Goal: Information Seeking & Learning: Compare options

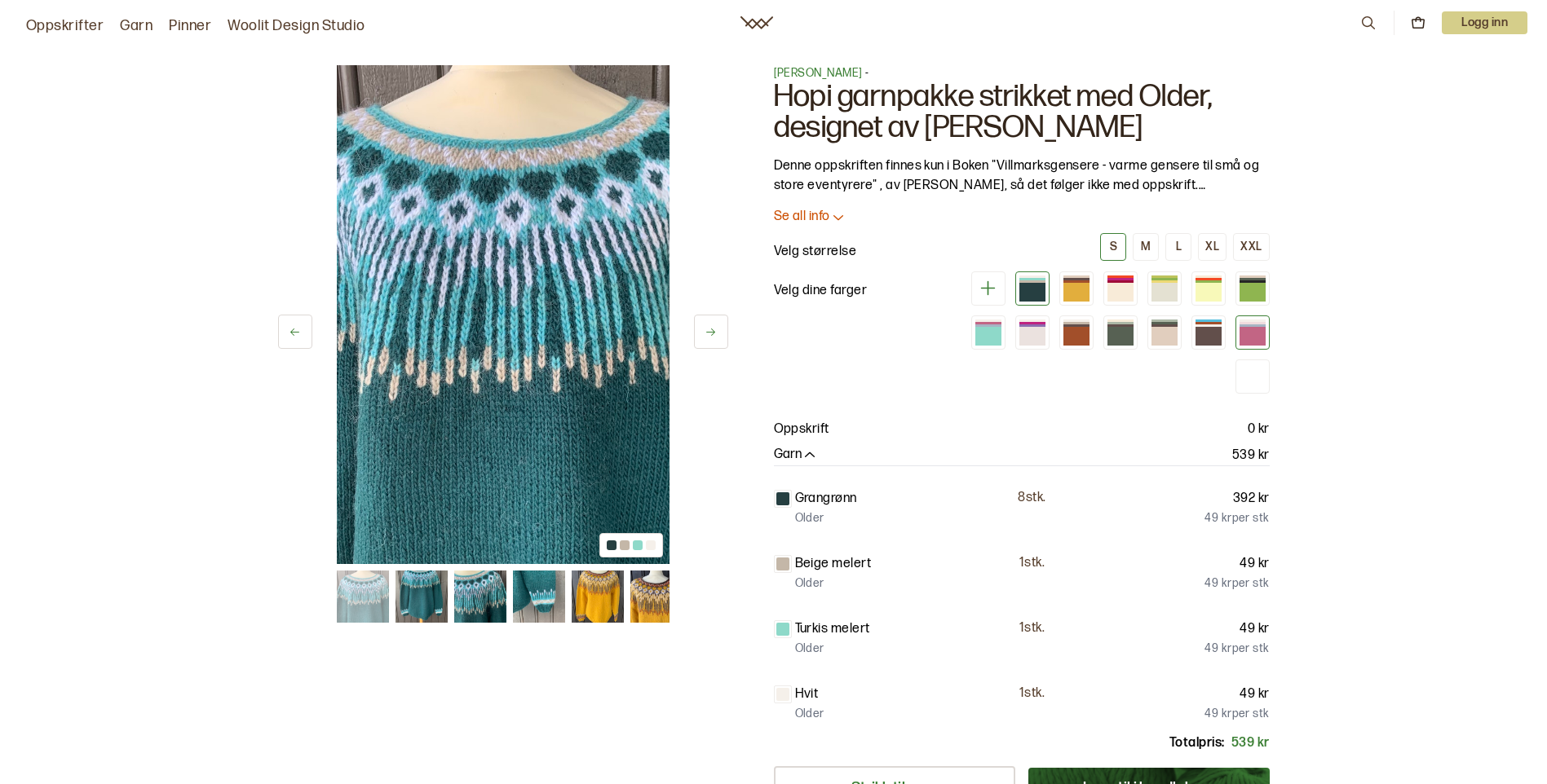
click at [1247, 337] on div at bounding box center [1252, 336] width 26 height 18
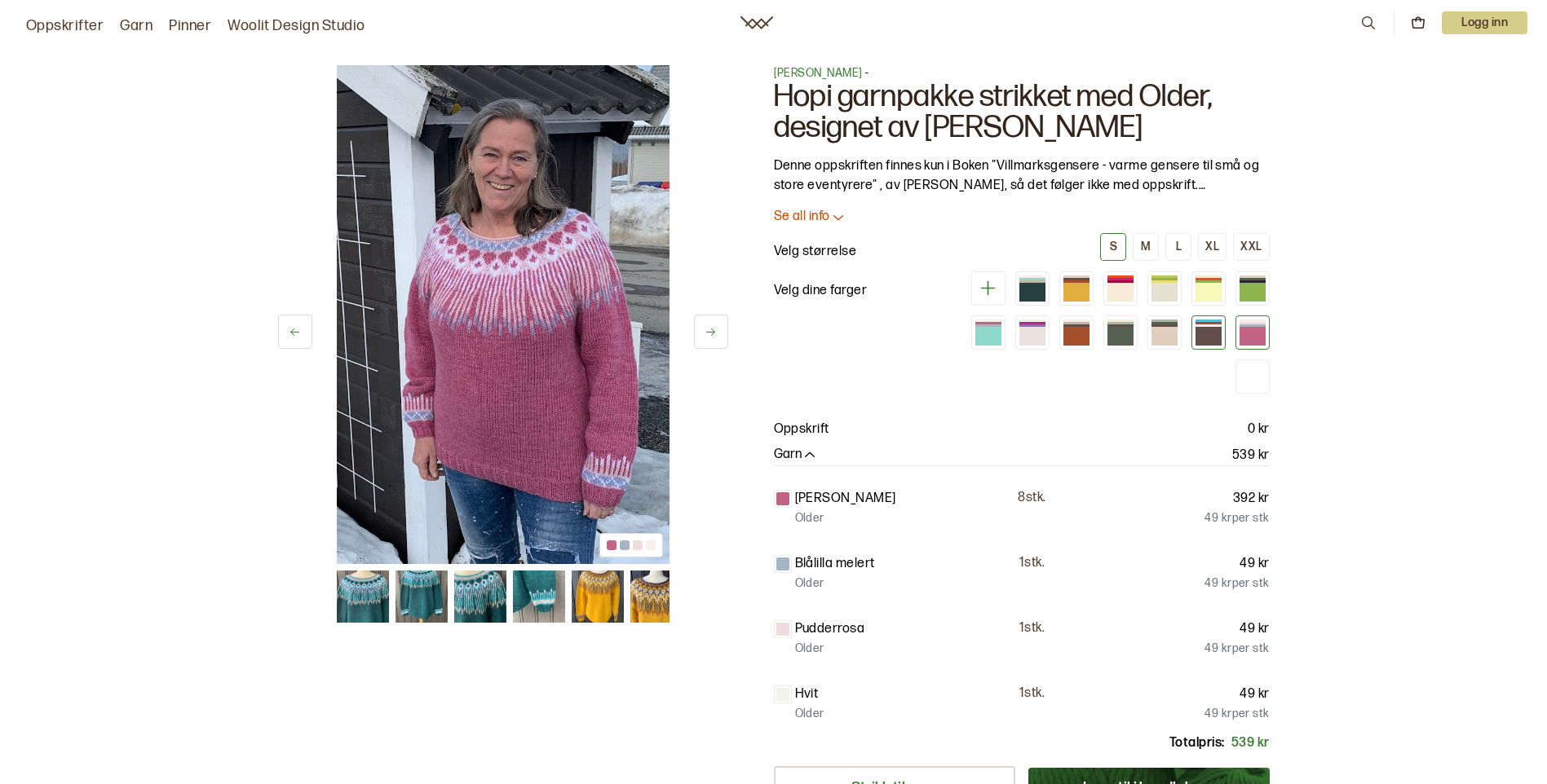
click at [1211, 333] on div at bounding box center [1208, 336] width 26 height 18
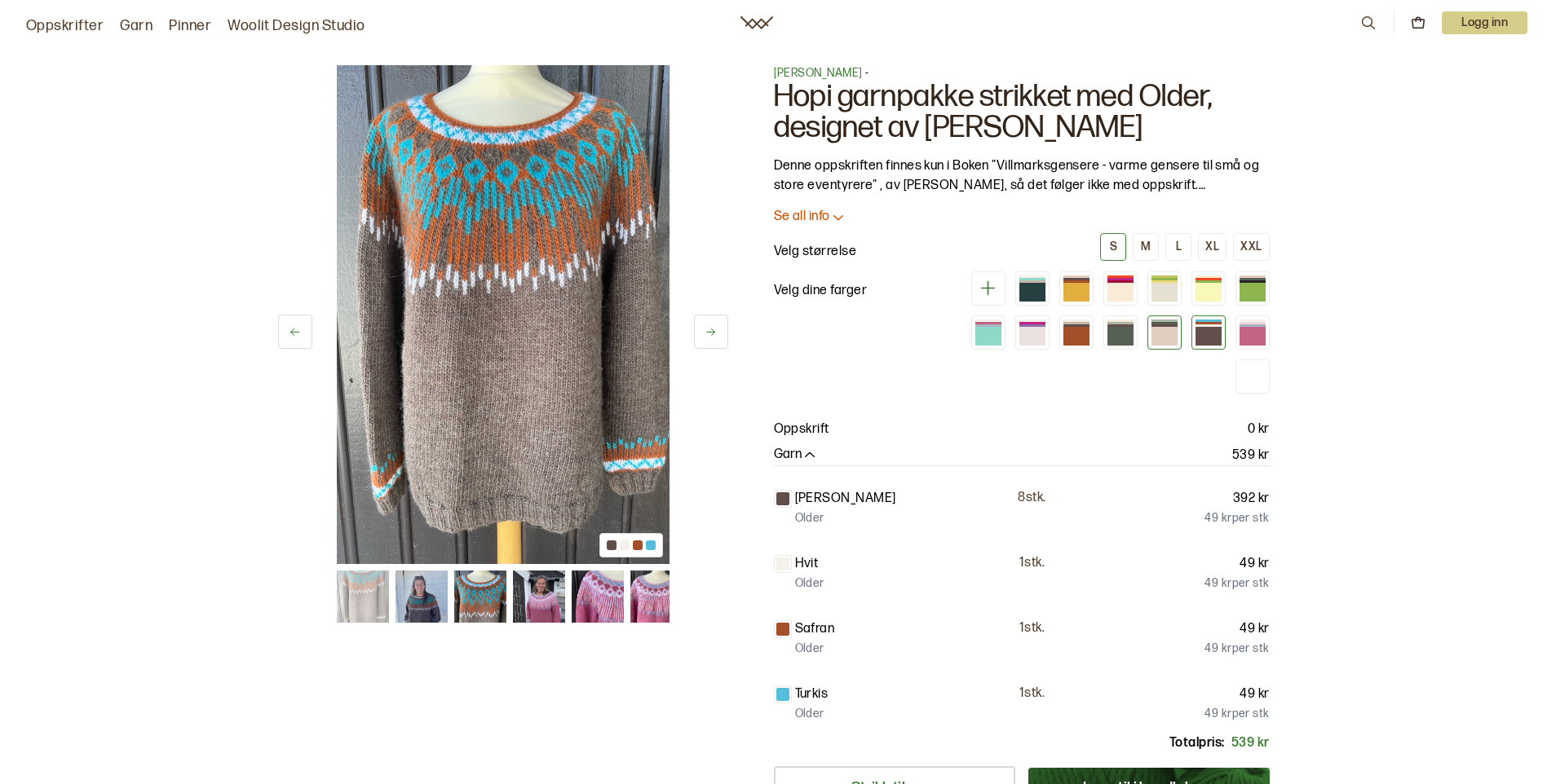
click at [1165, 333] on div at bounding box center [1164, 336] width 26 height 18
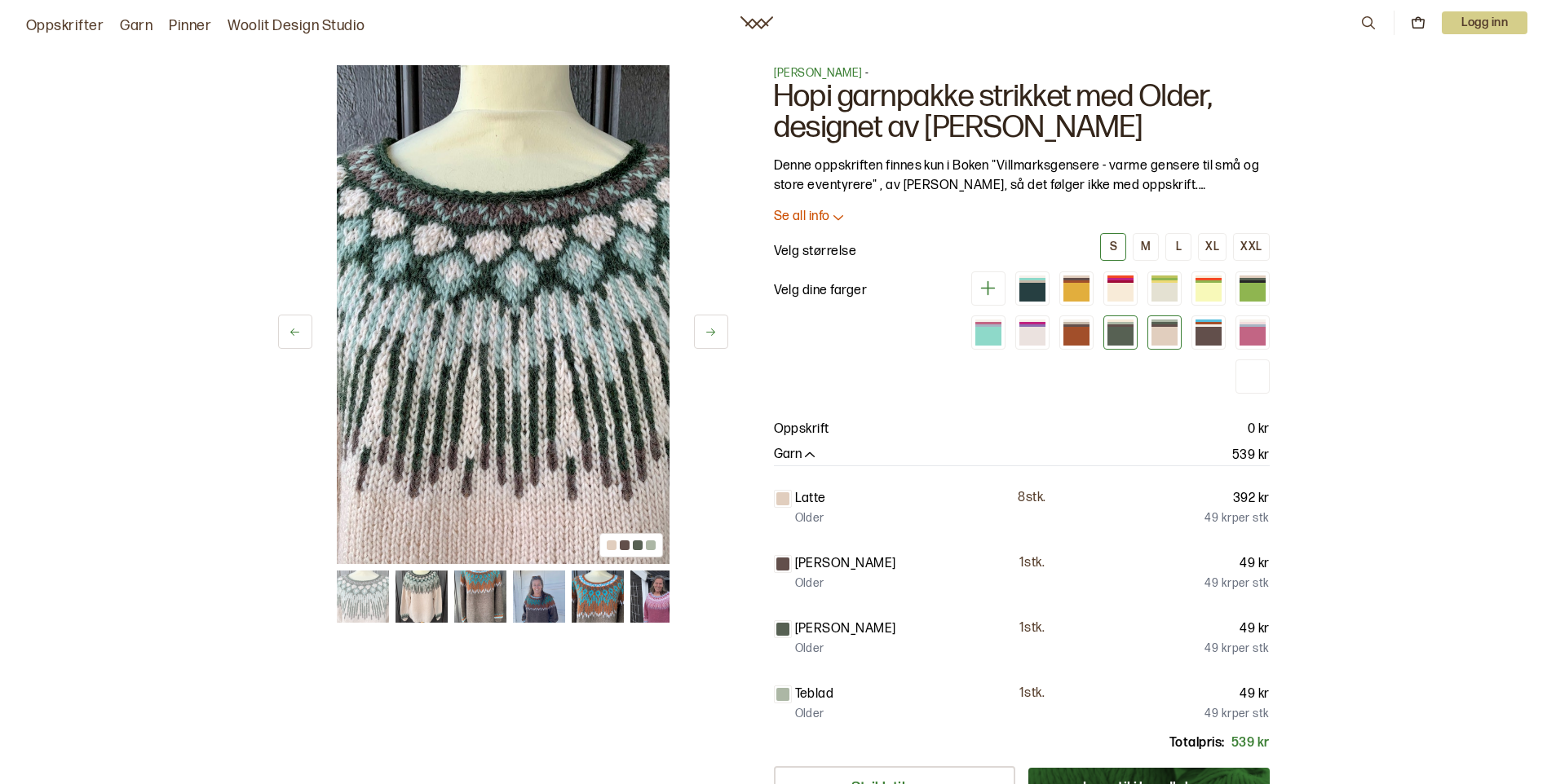
click at [1116, 333] on div at bounding box center [1120, 336] width 26 height 18
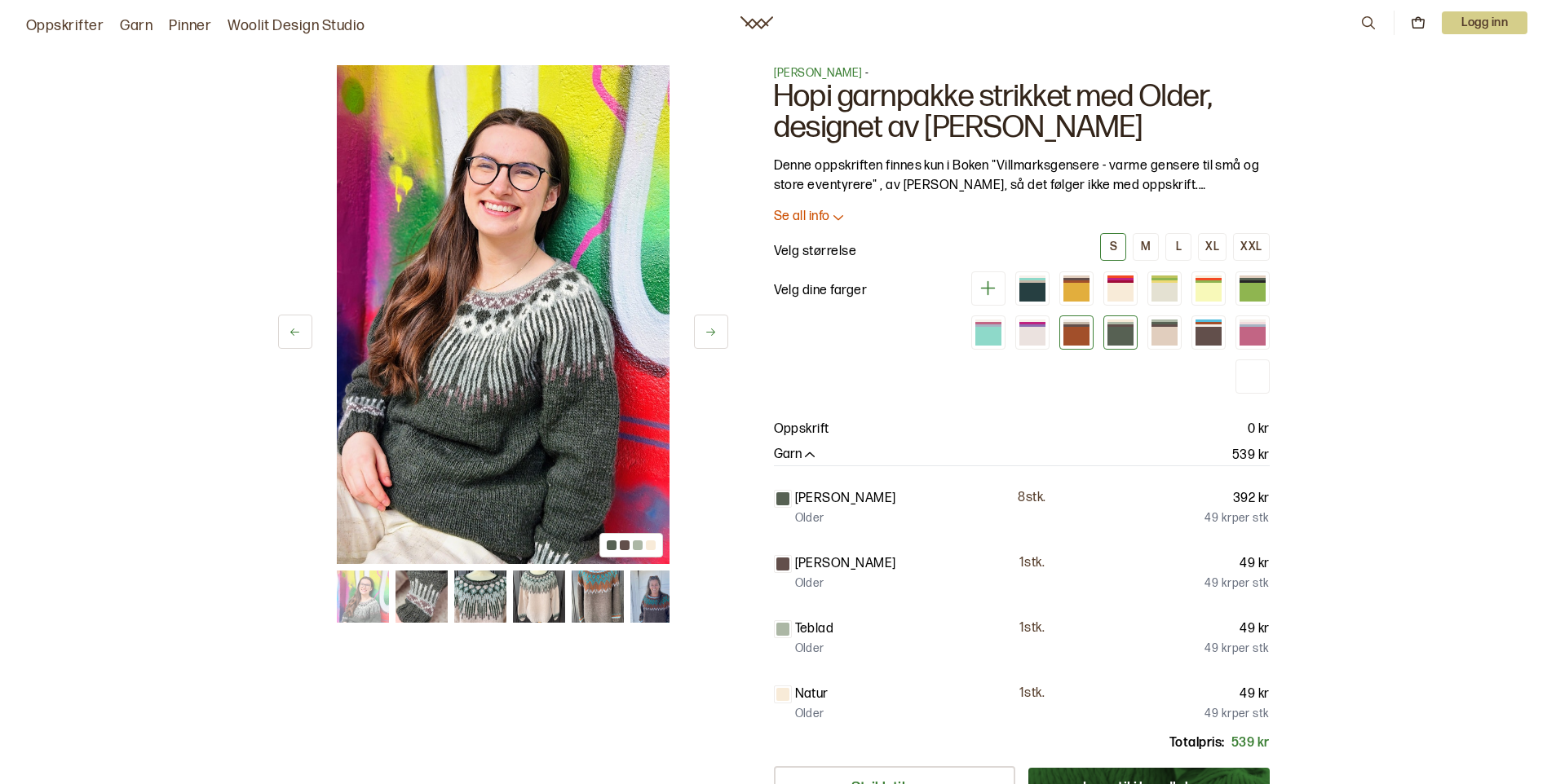
click at [1075, 334] on div at bounding box center [1076, 336] width 26 height 18
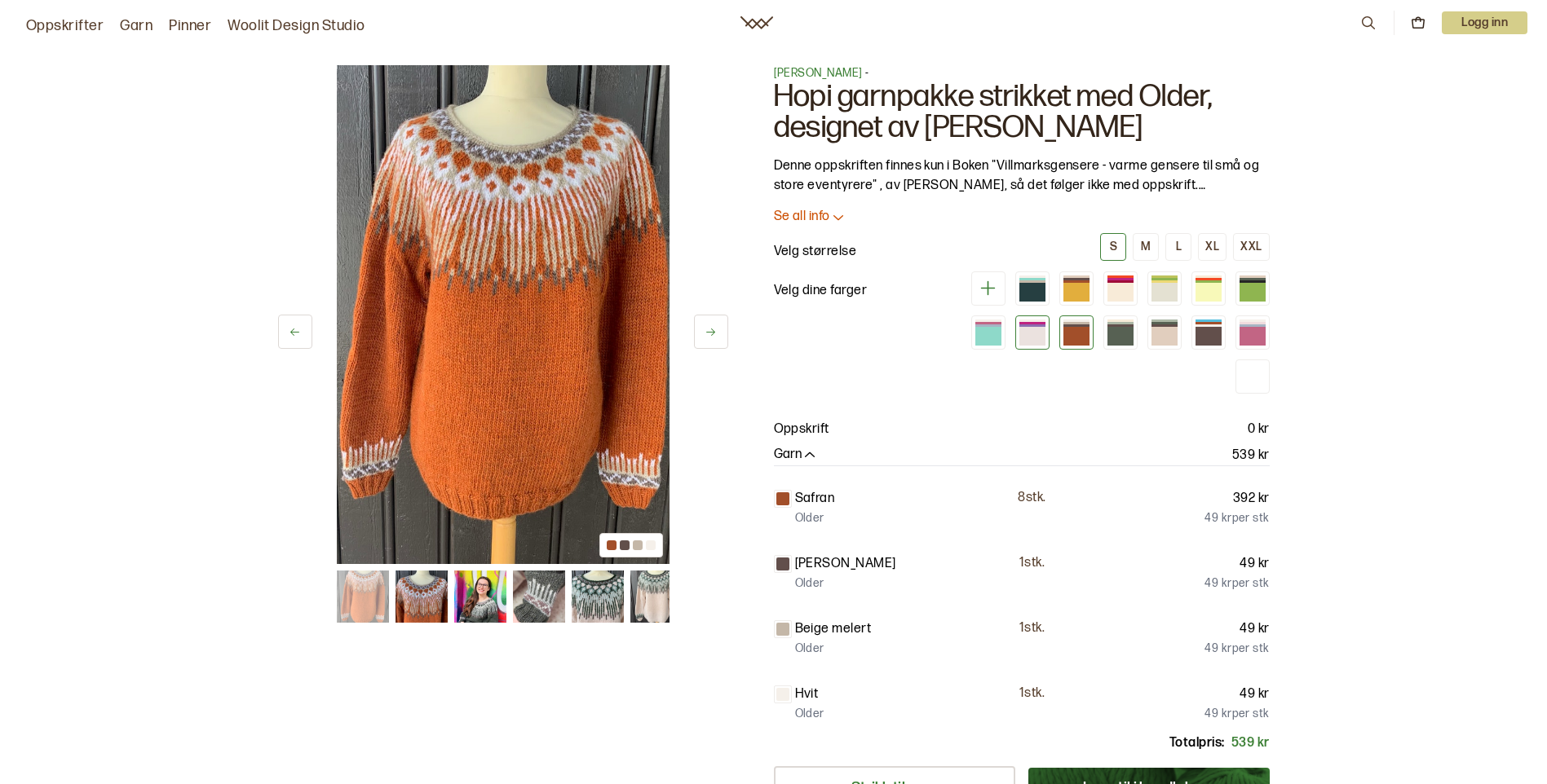
click at [1033, 334] on div at bounding box center [1032, 336] width 26 height 18
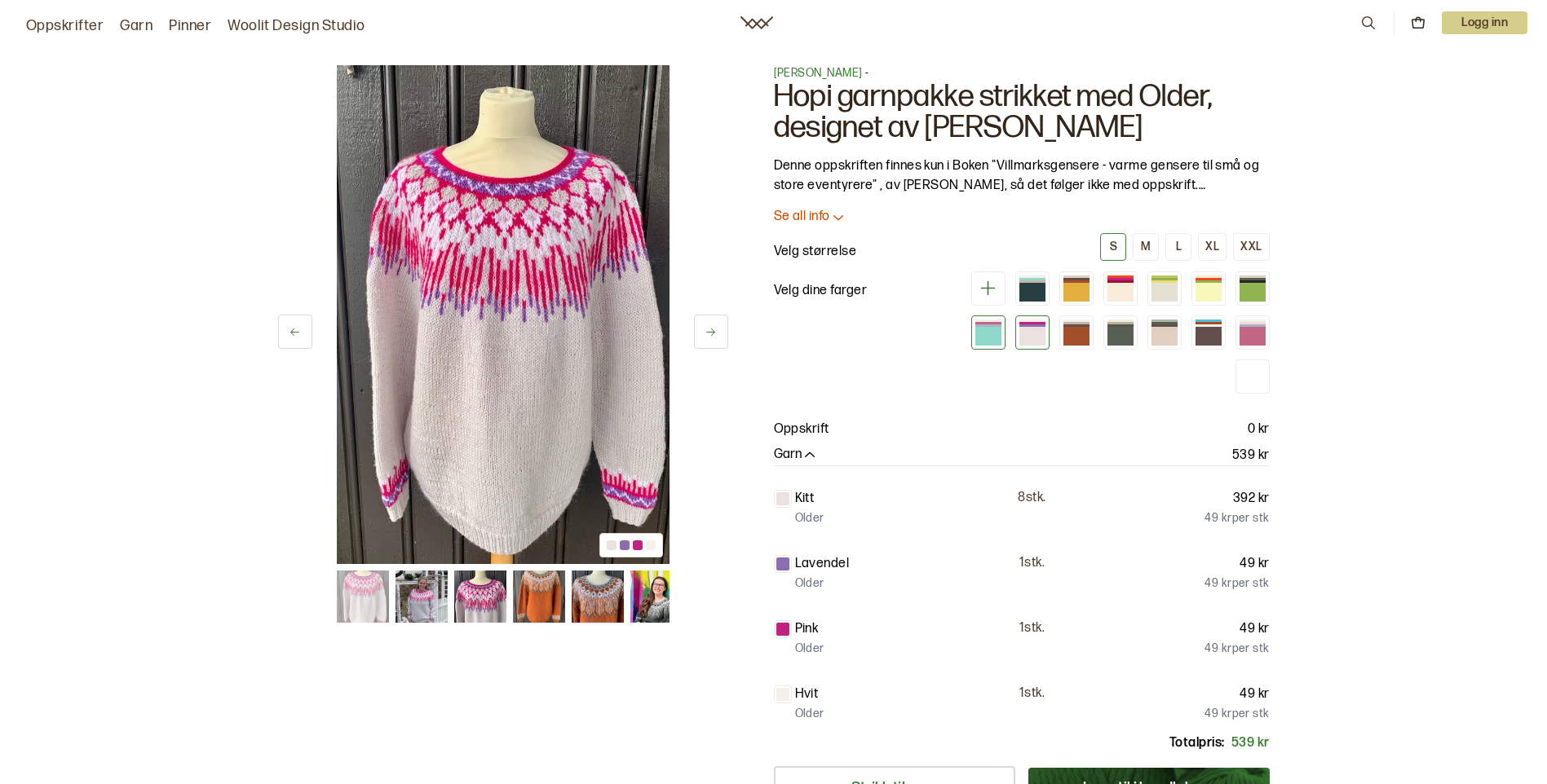
click at [983, 338] on div at bounding box center [988, 336] width 26 height 18
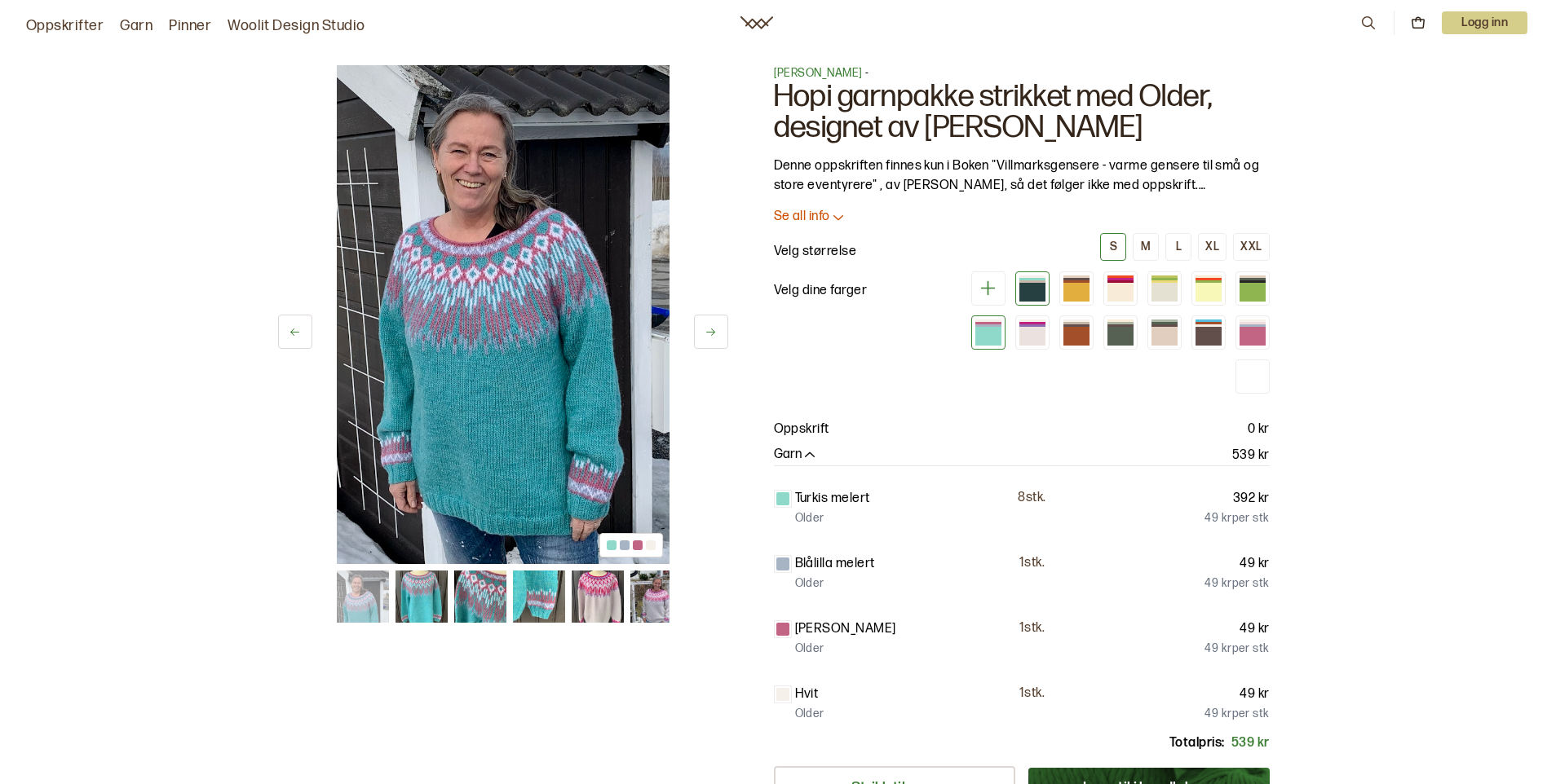
click at [1045, 294] on div at bounding box center [1032, 289] width 34 height 34
click at [1072, 294] on div at bounding box center [1076, 292] width 26 height 18
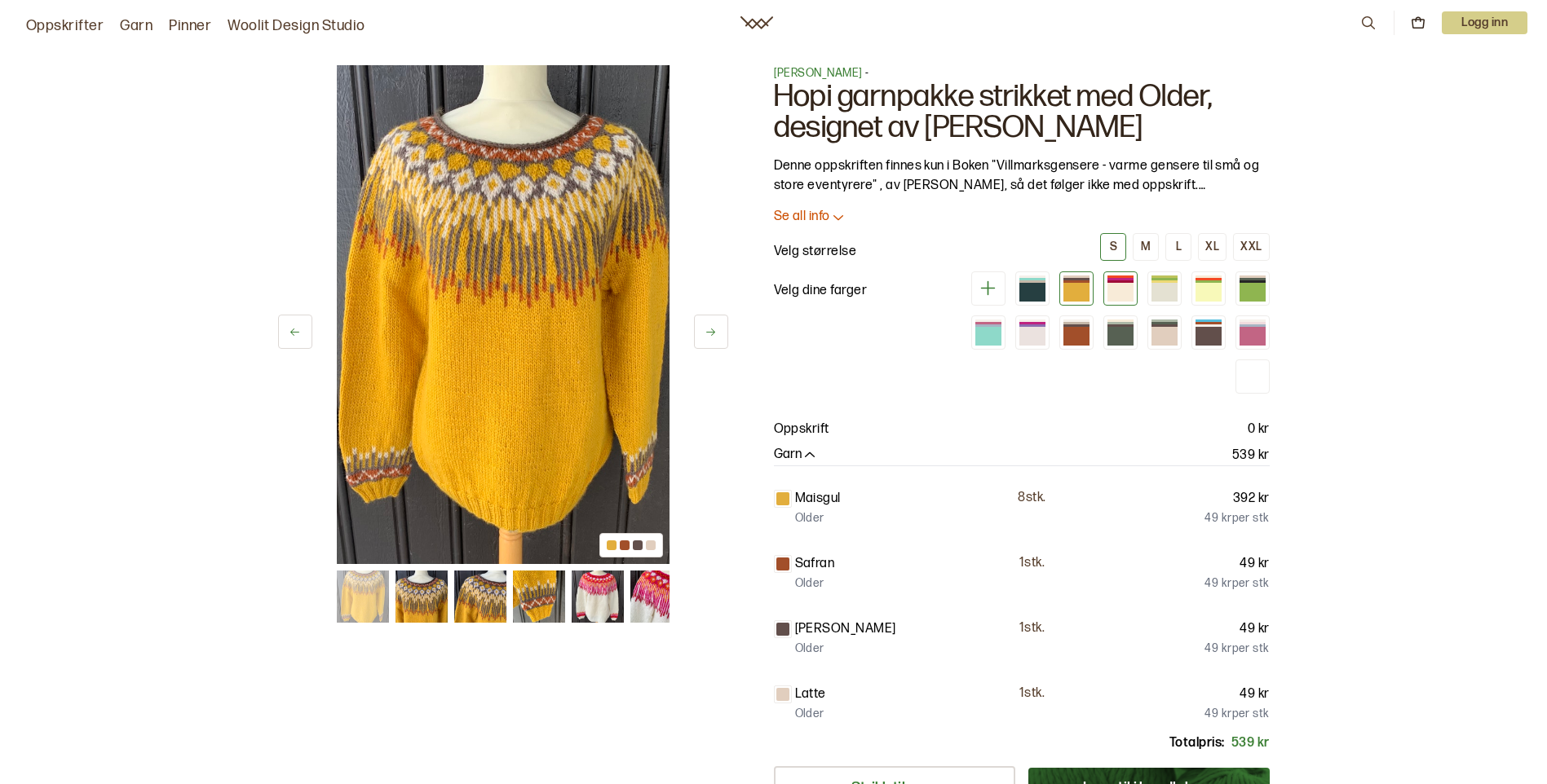
click at [1111, 288] on div at bounding box center [1120, 292] width 26 height 18
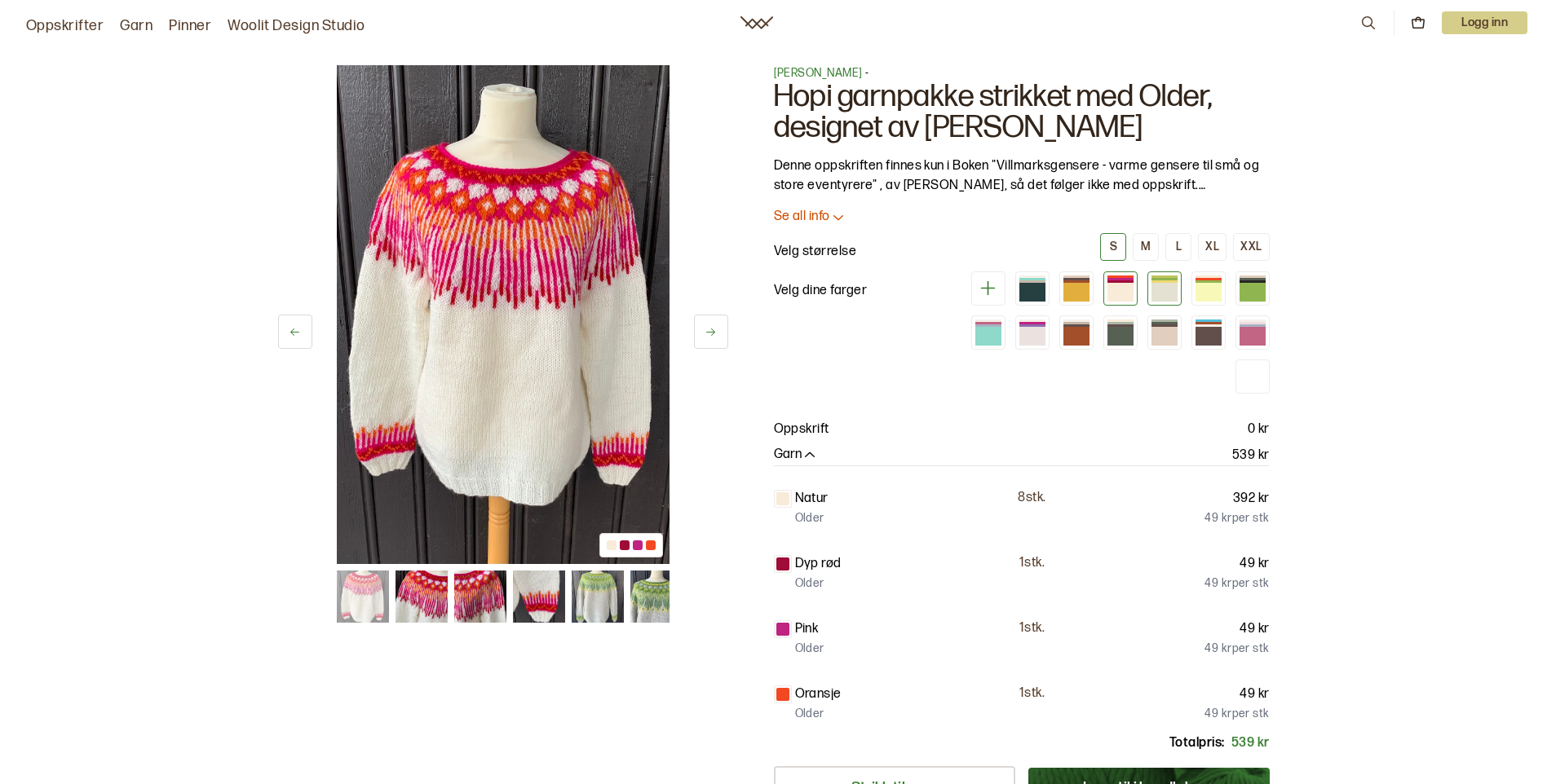
click at [1159, 288] on div at bounding box center [1164, 292] width 26 height 18
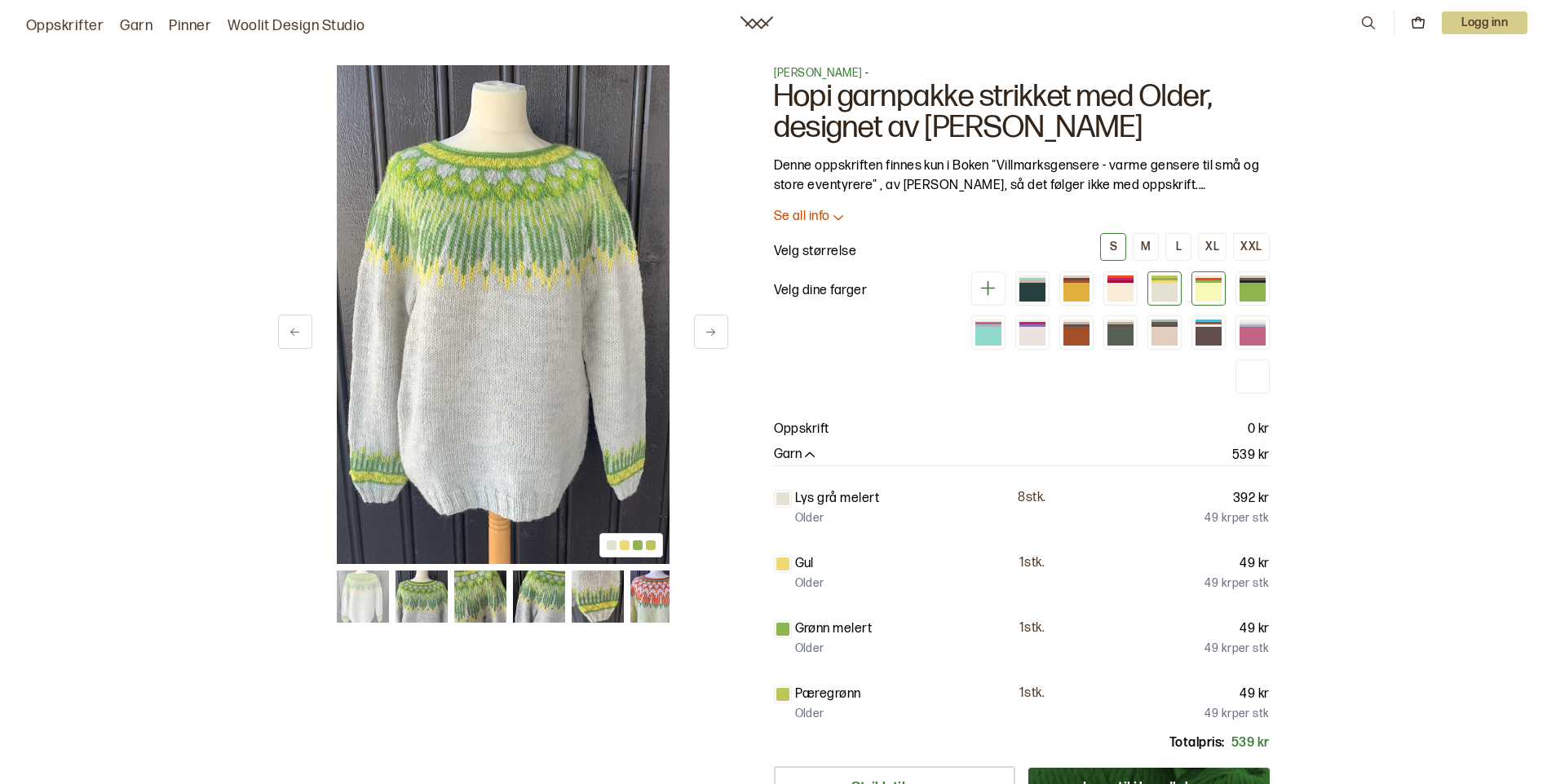
click at [1211, 289] on div at bounding box center [1208, 292] width 26 height 18
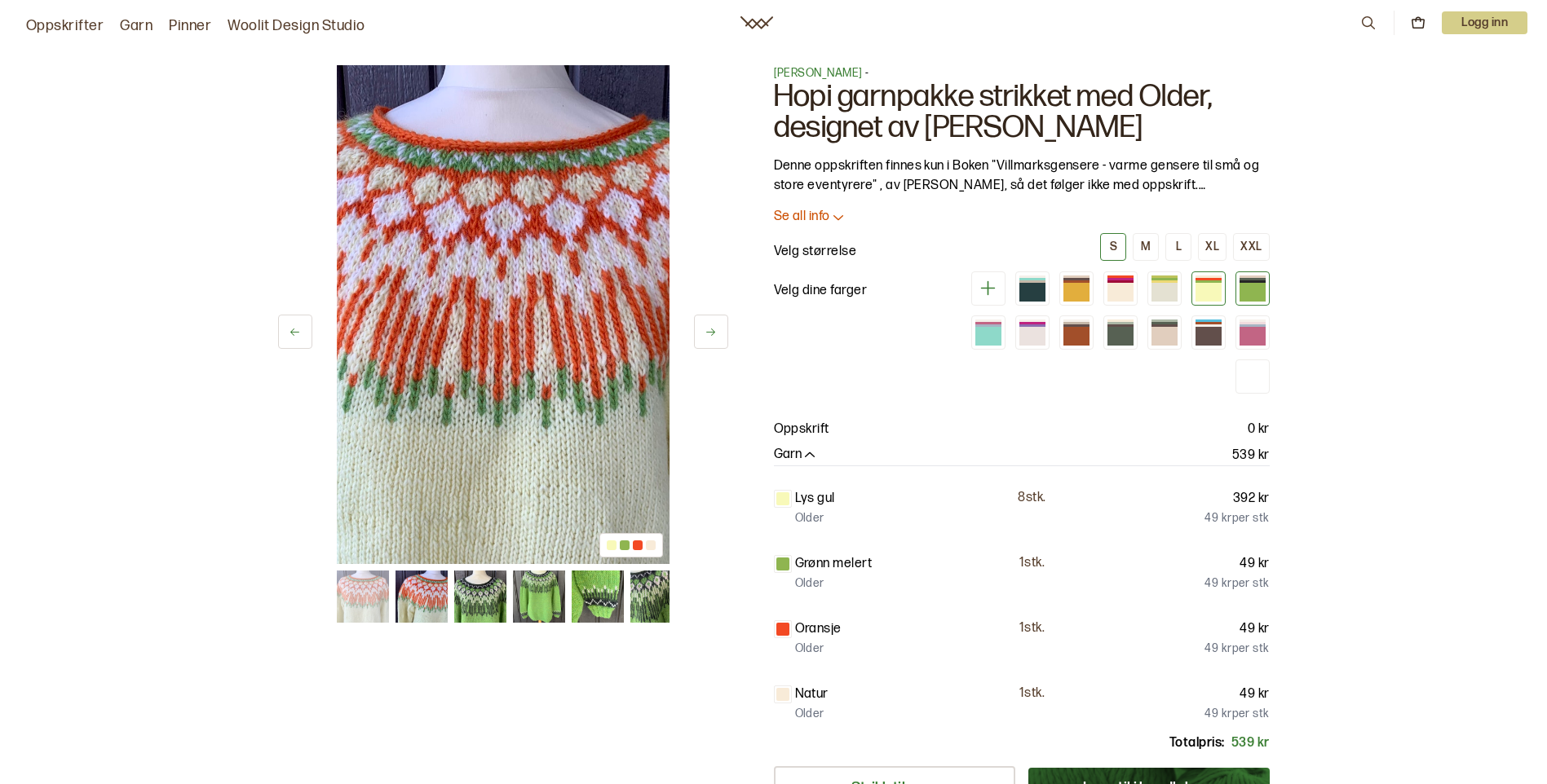
click at [1250, 286] on div at bounding box center [1252, 292] width 26 height 18
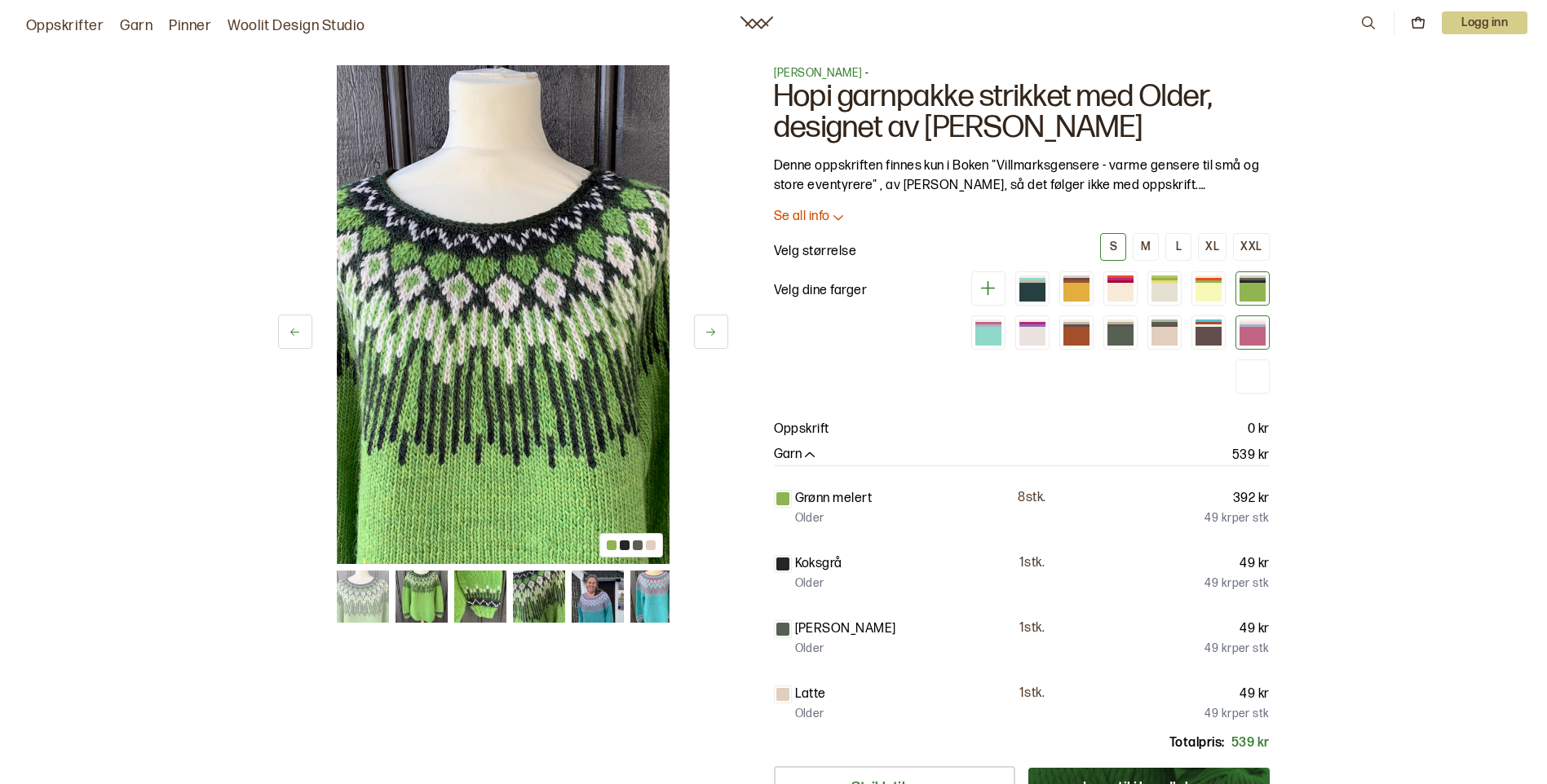
click at [1261, 333] on div at bounding box center [1252, 336] width 26 height 18
